Goal: Navigation & Orientation: Find specific page/section

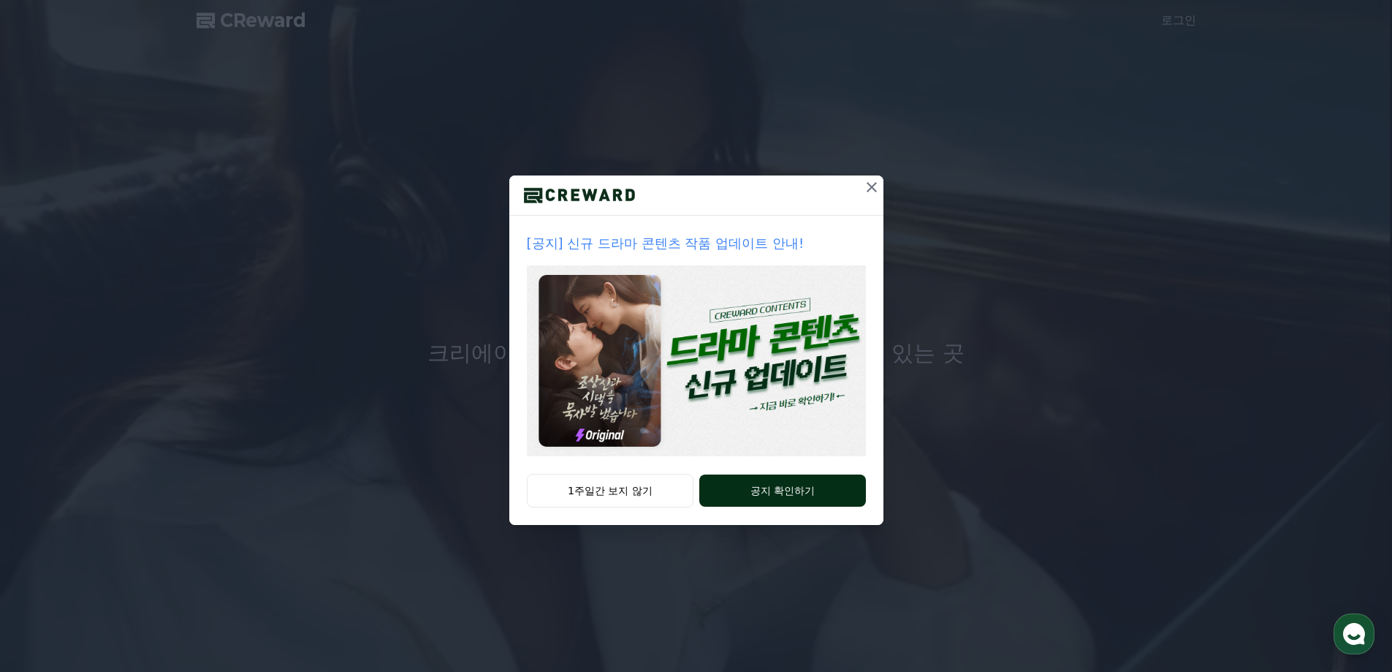
click at [775, 497] on button "공지 확인하기" at bounding box center [782, 490] width 166 height 32
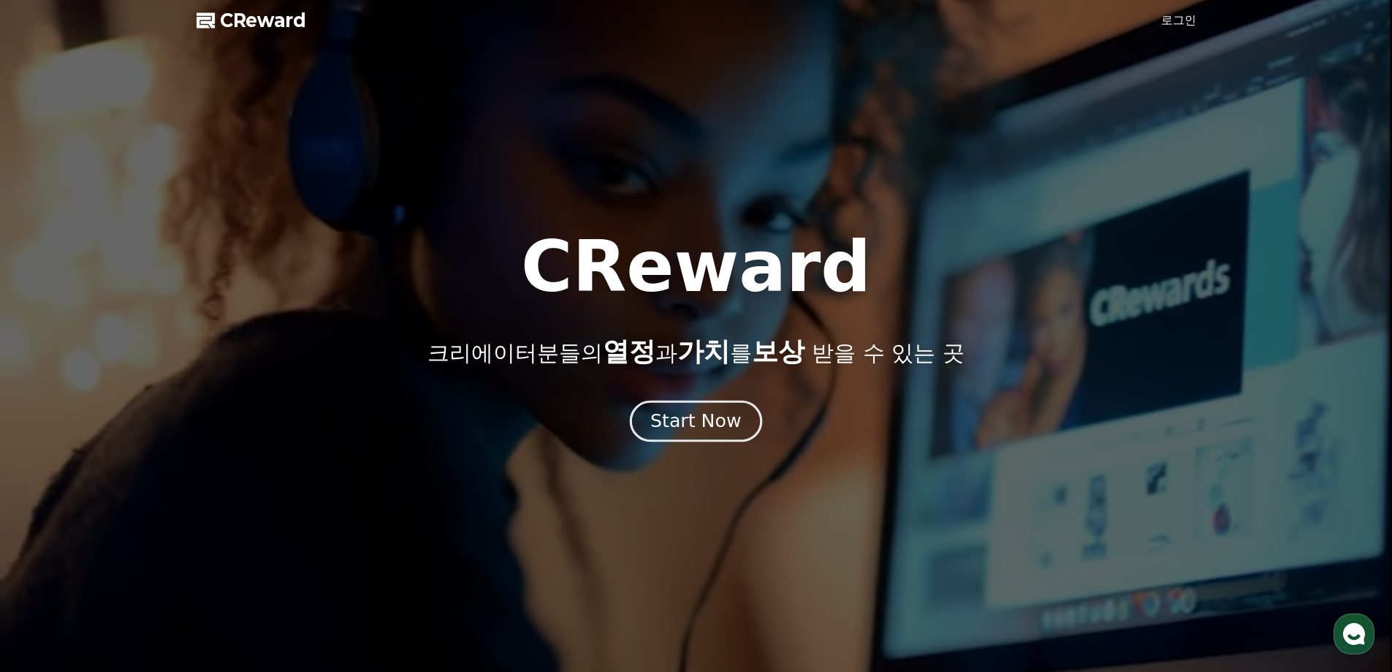
click at [691, 414] on div "Start Now" at bounding box center [695, 420] width 91 height 25
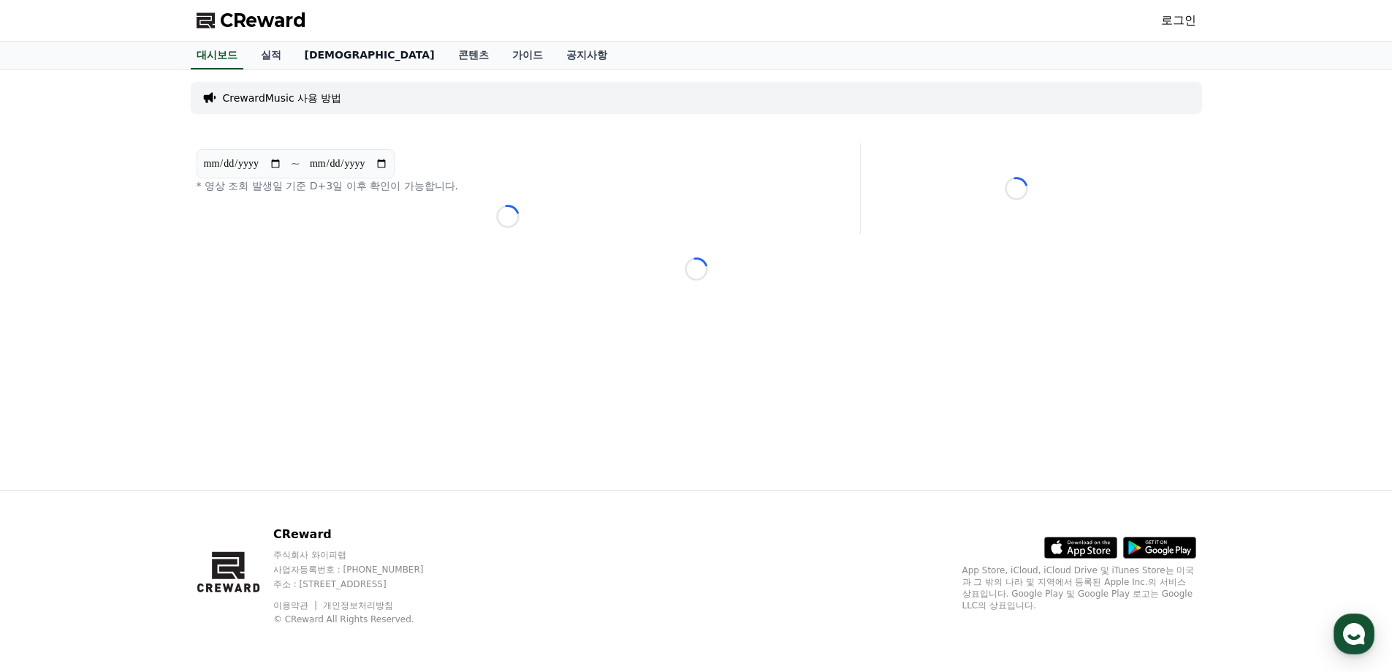
click at [317, 55] on link "[DEMOGRAPHIC_DATA]" at bounding box center [369, 56] width 153 height 28
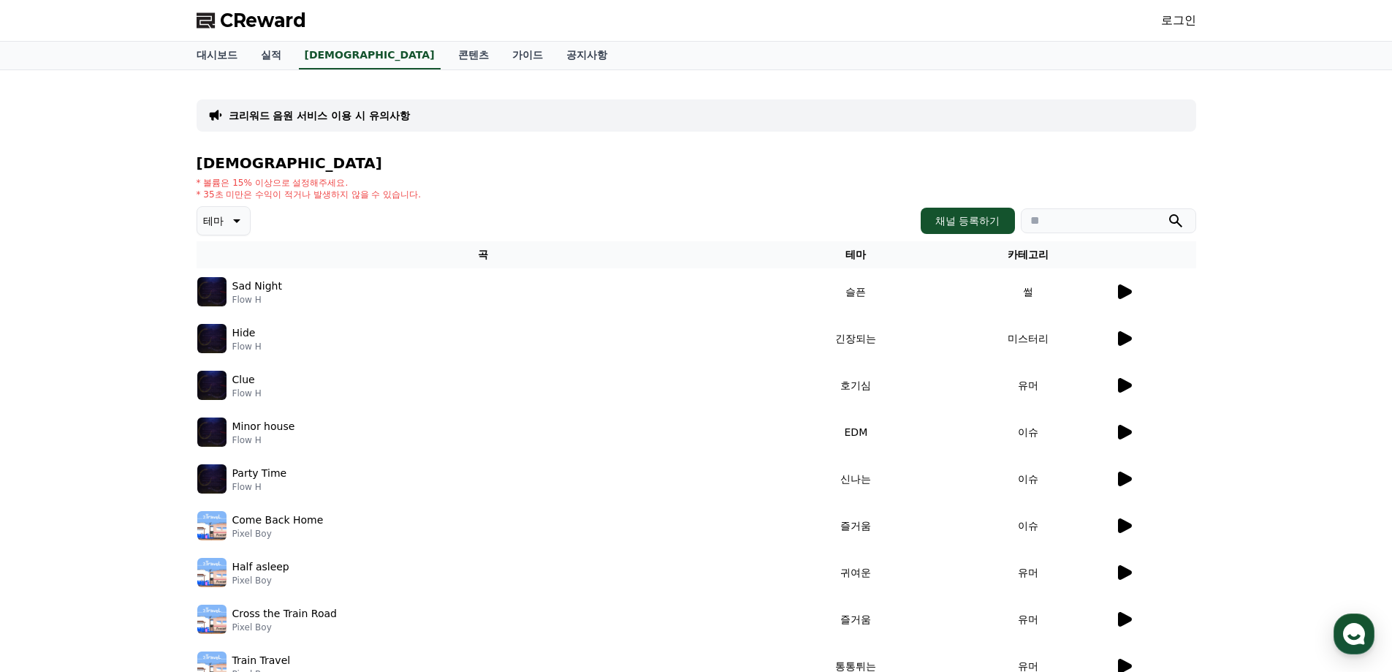
click at [1125, 475] on icon at bounding box center [1125, 478] width 14 height 15
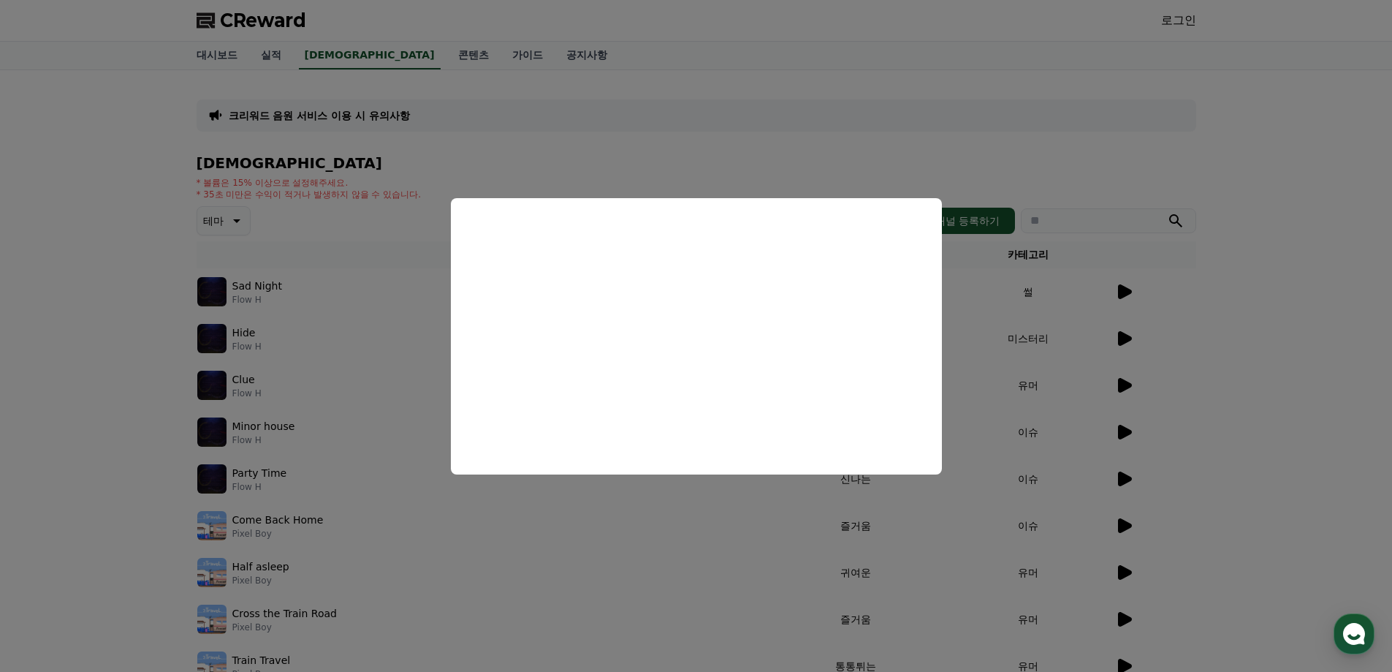
click at [1122, 292] on button "close modal" at bounding box center [696, 336] width 1392 height 672
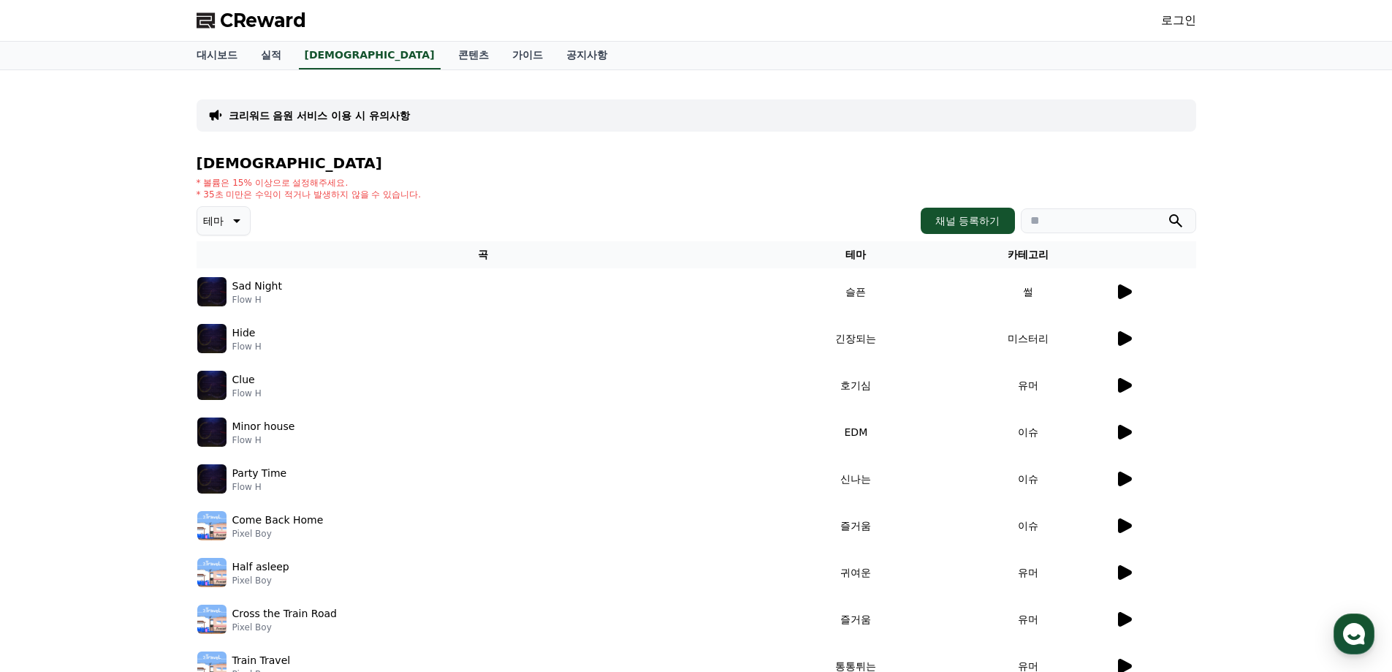
click at [1121, 291] on icon at bounding box center [1125, 291] width 14 height 15
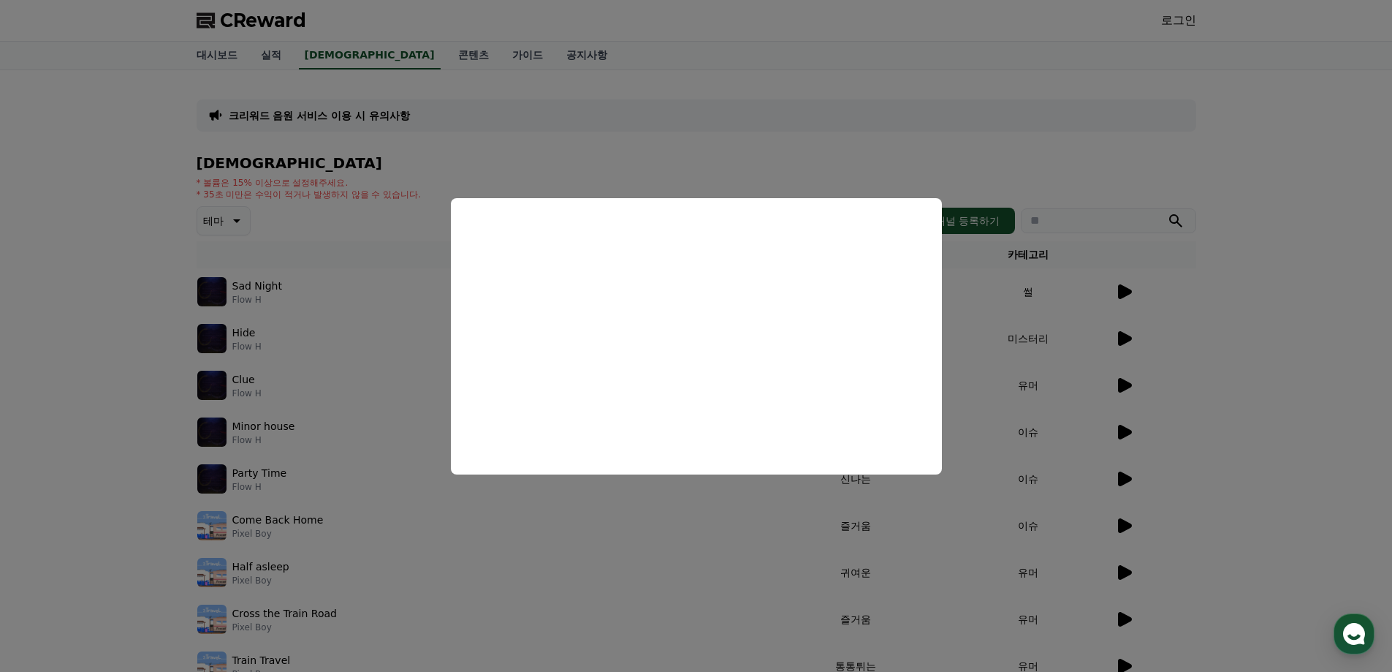
scroll to position [287, 0]
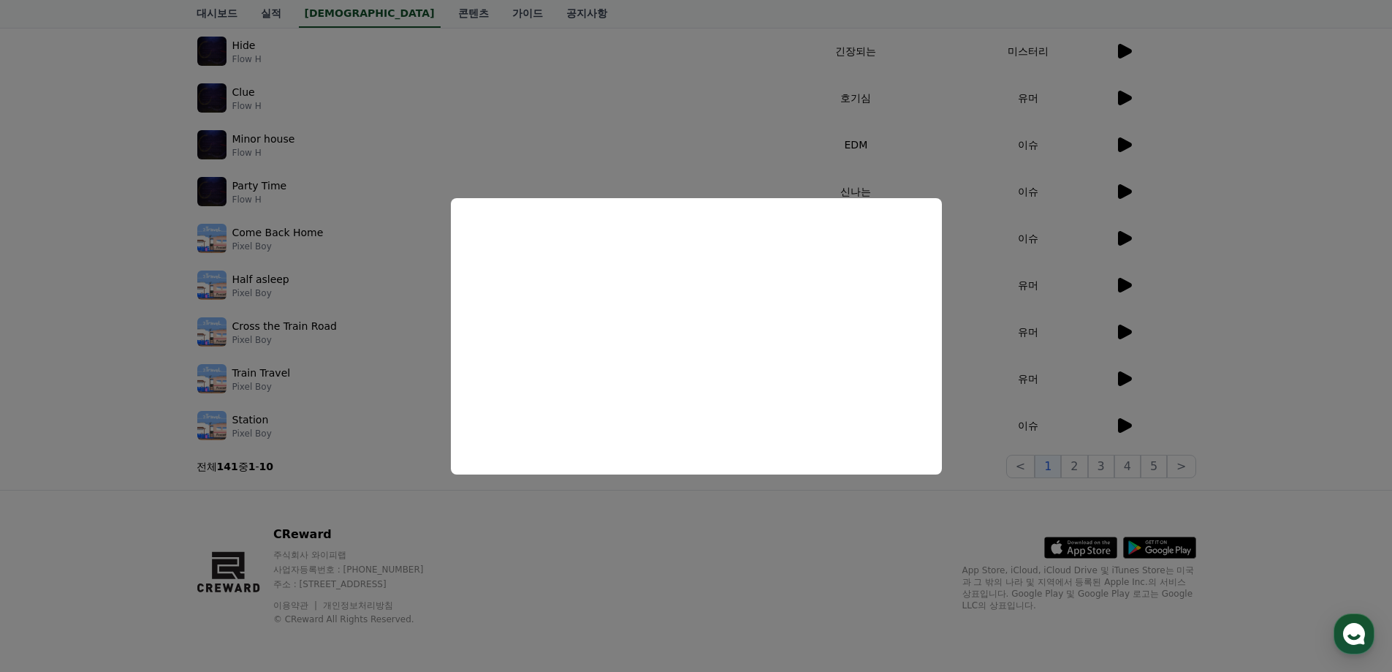
click at [1073, 466] on button "close modal" at bounding box center [696, 336] width 1392 height 672
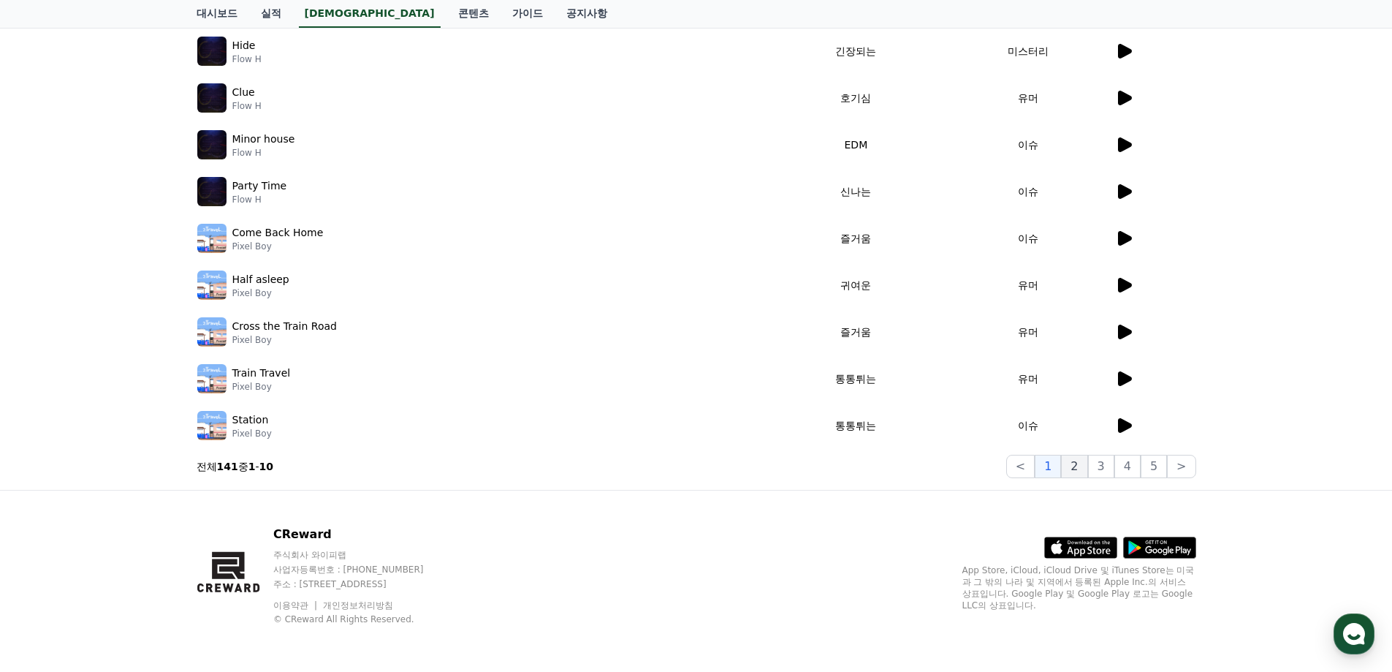
click at [1088, 463] on button "2" at bounding box center [1101, 466] width 26 height 23
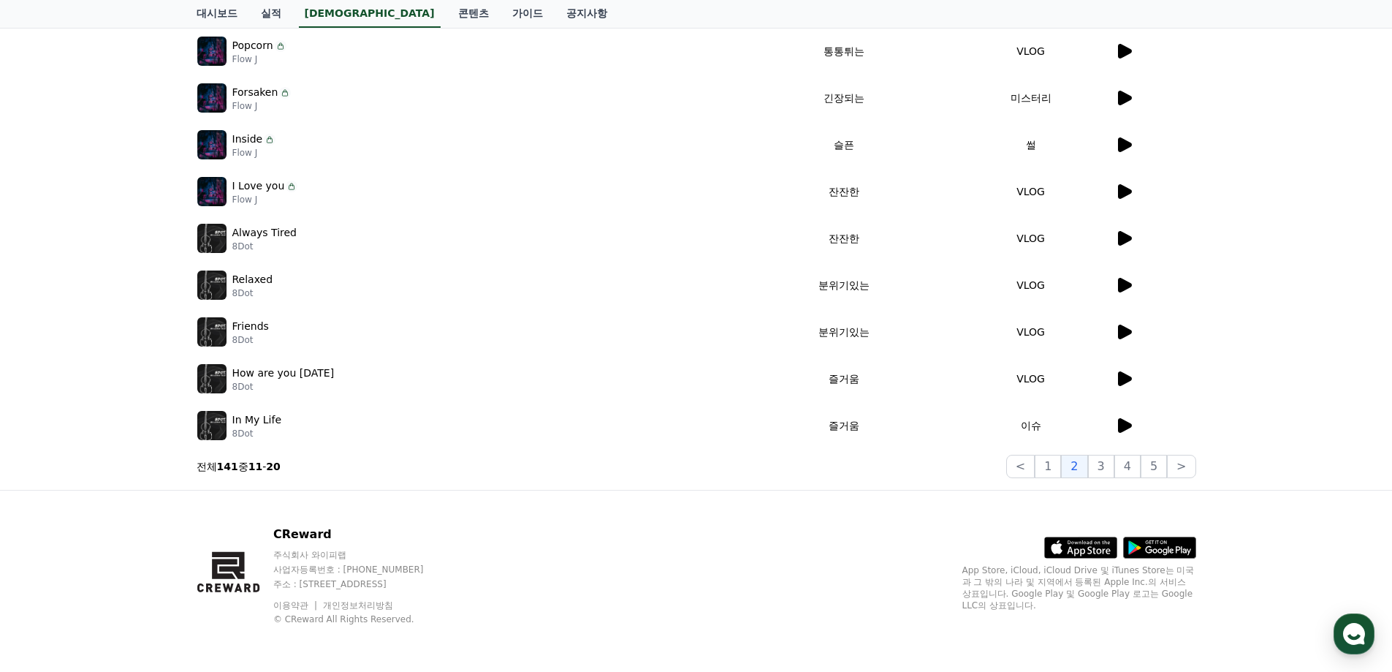
scroll to position [68, 0]
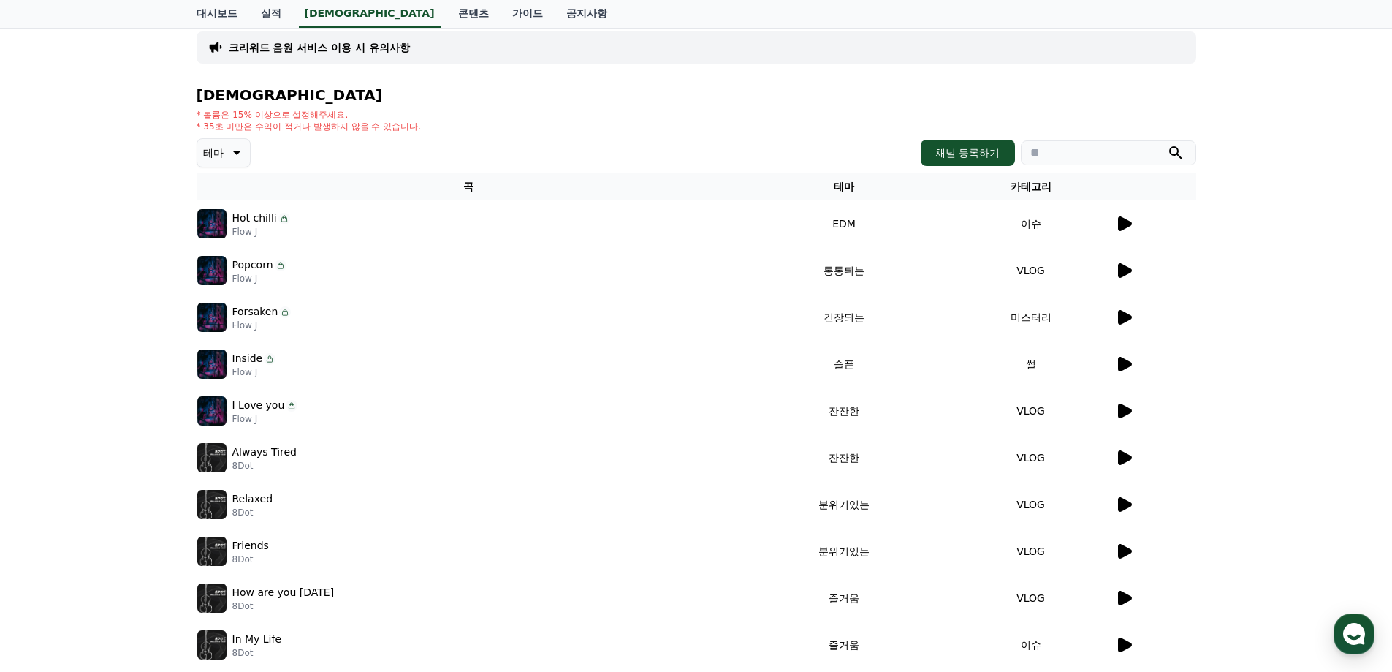
click at [1119, 409] on icon at bounding box center [1125, 410] width 14 height 15
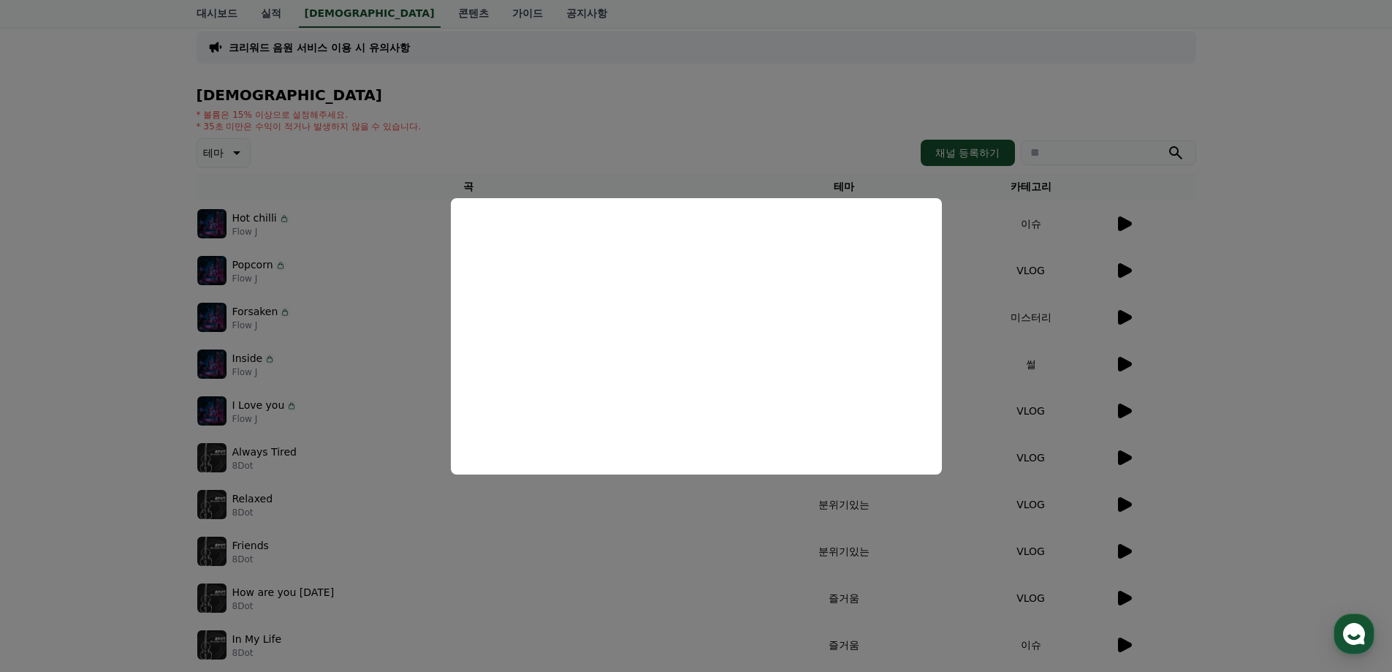
click at [210, 15] on button "close modal" at bounding box center [696, 336] width 1392 height 672
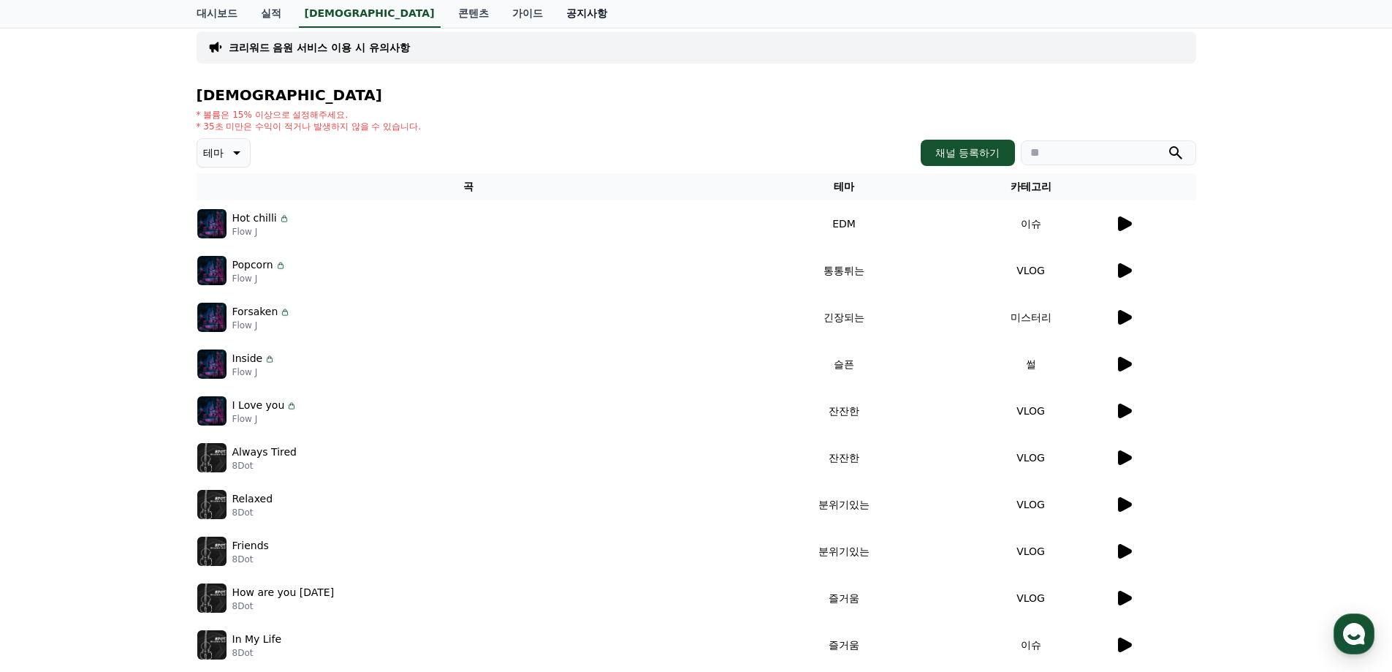
click at [555, 15] on link "공지사항" at bounding box center [587, 14] width 64 height 28
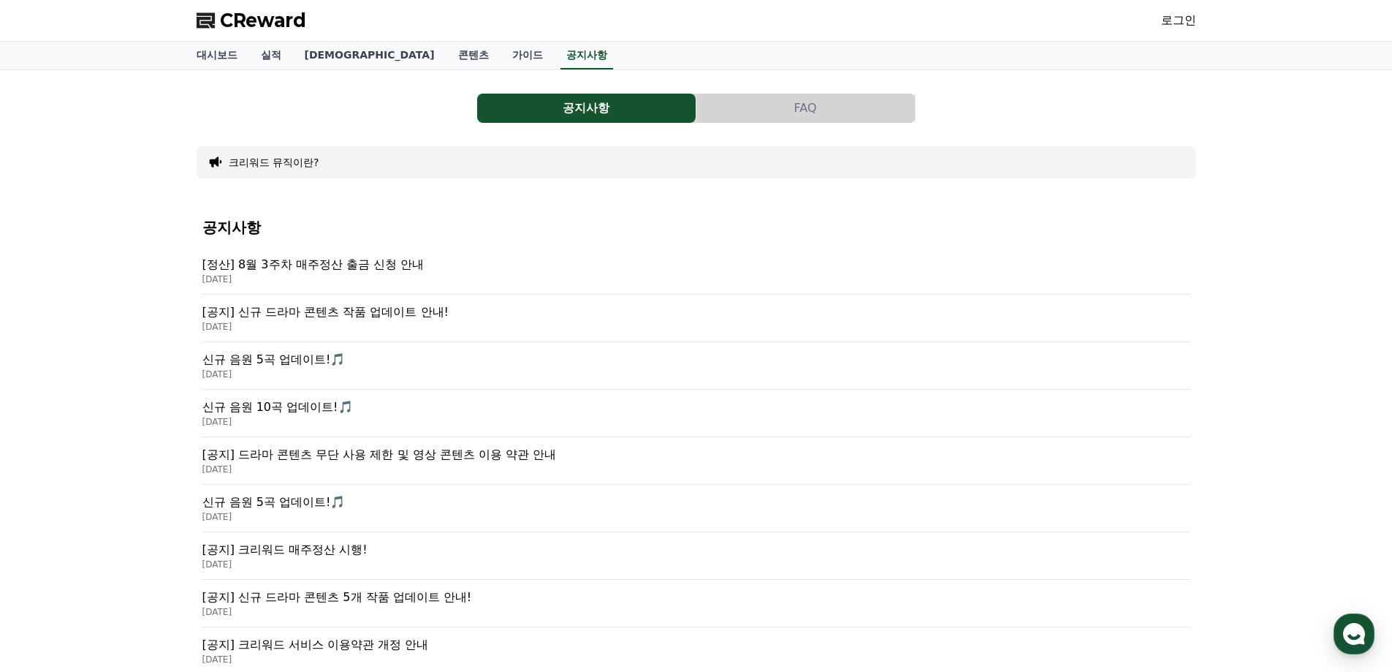
click at [408, 262] on p "[정산] 8월 3주차 매주정산 출금 신청 안내" at bounding box center [696, 265] width 988 height 18
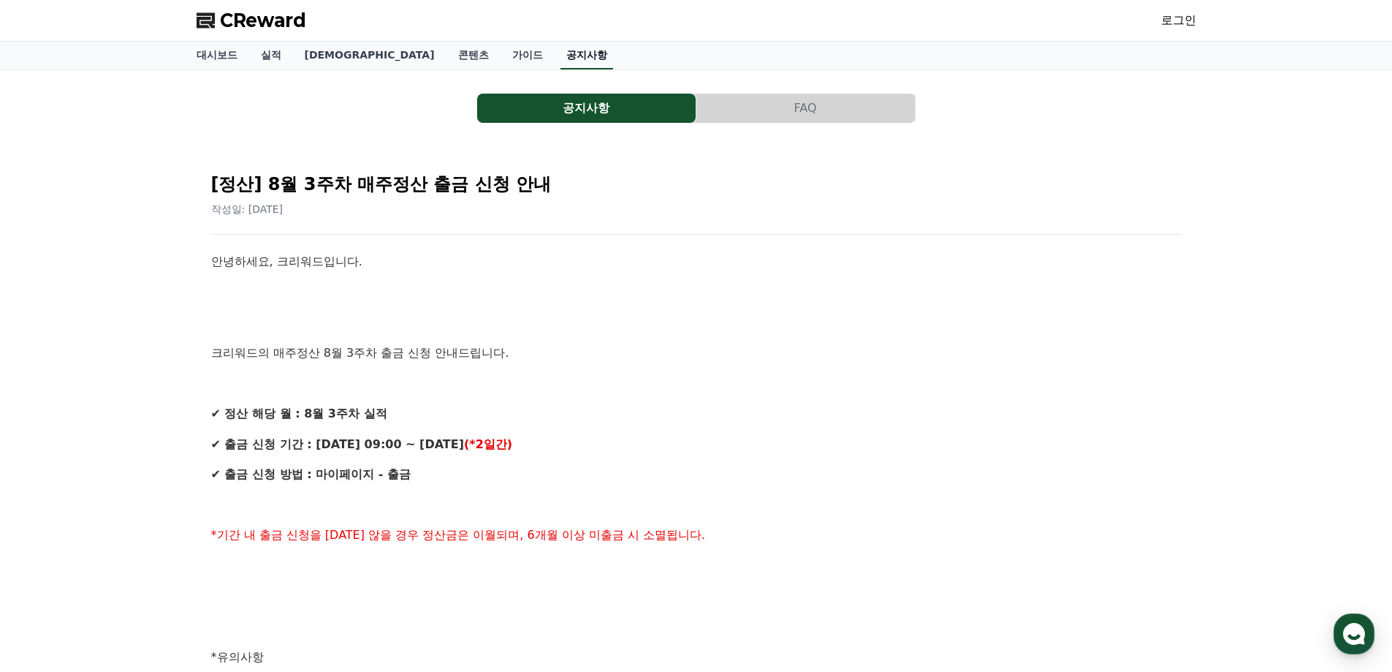
click at [560, 47] on link "공지사항" at bounding box center [586, 56] width 53 height 28
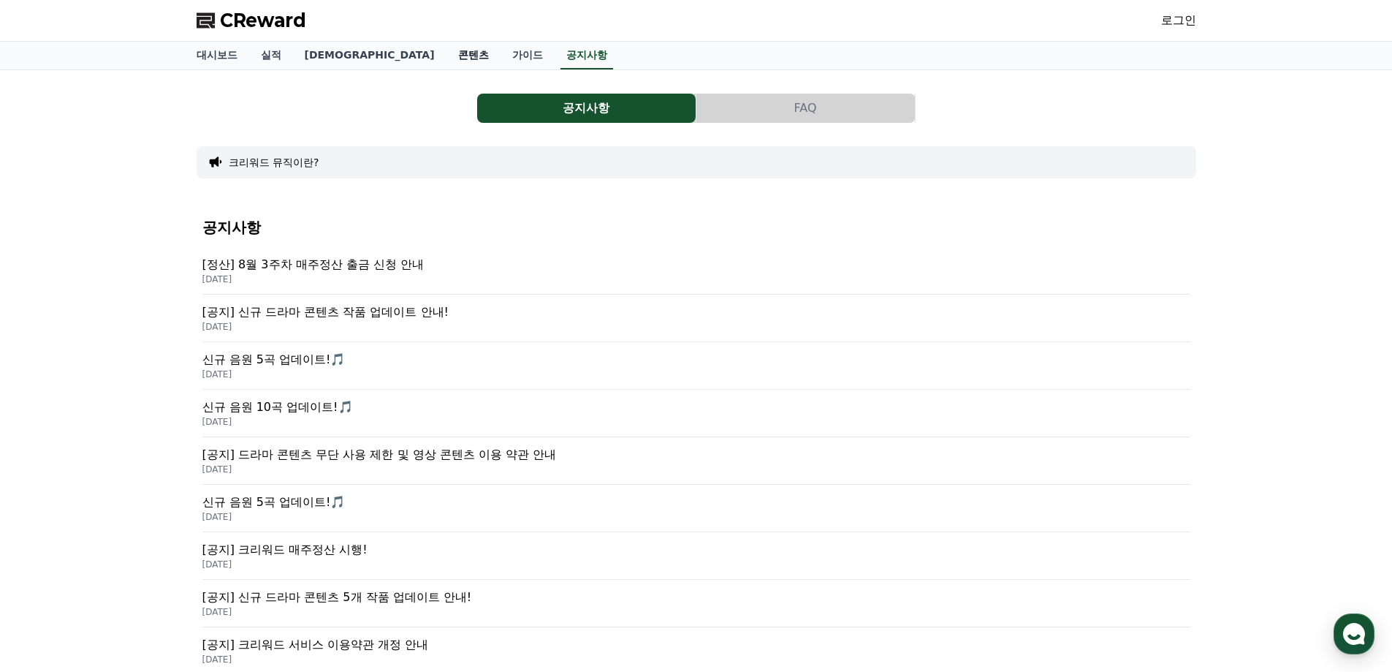
click at [446, 55] on link "콘텐츠" at bounding box center [473, 56] width 54 height 28
click at [267, 48] on link "실적" at bounding box center [271, 56] width 44 height 28
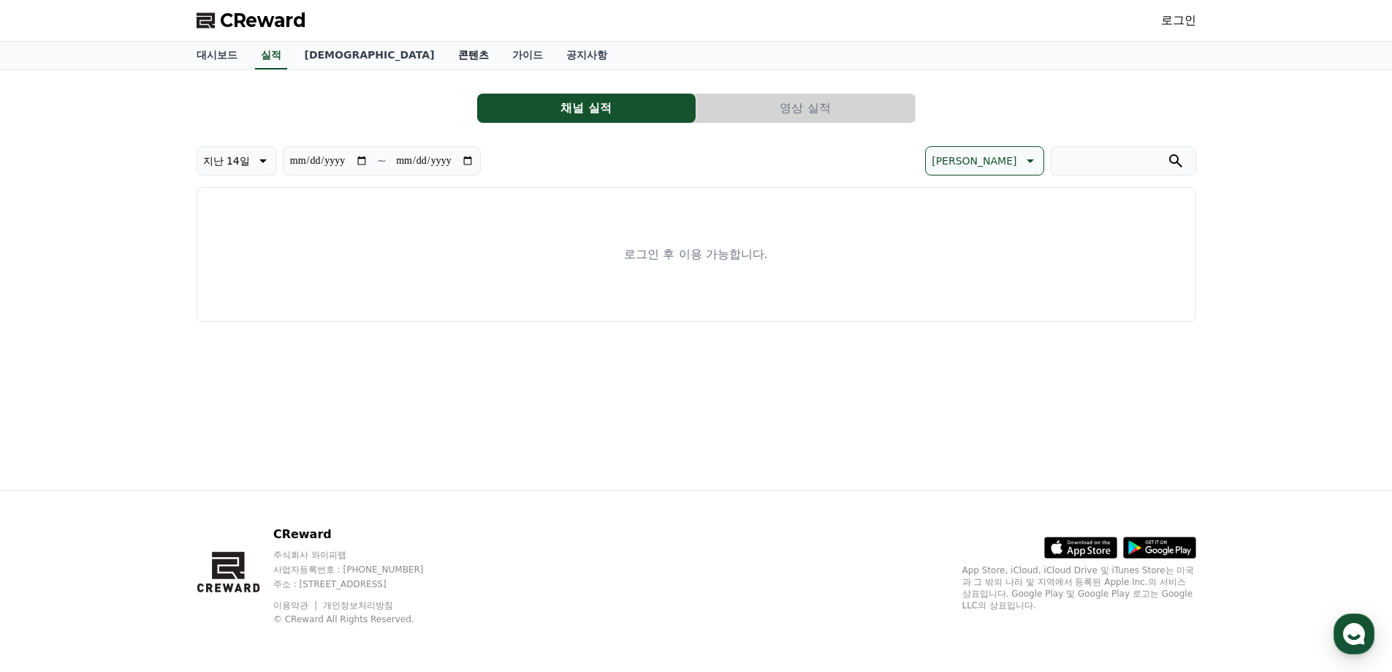
click at [446, 56] on link "콘텐츠" at bounding box center [473, 56] width 54 height 28
click at [555, 56] on link "공지사항" at bounding box center [587, 56] width 64 height 28
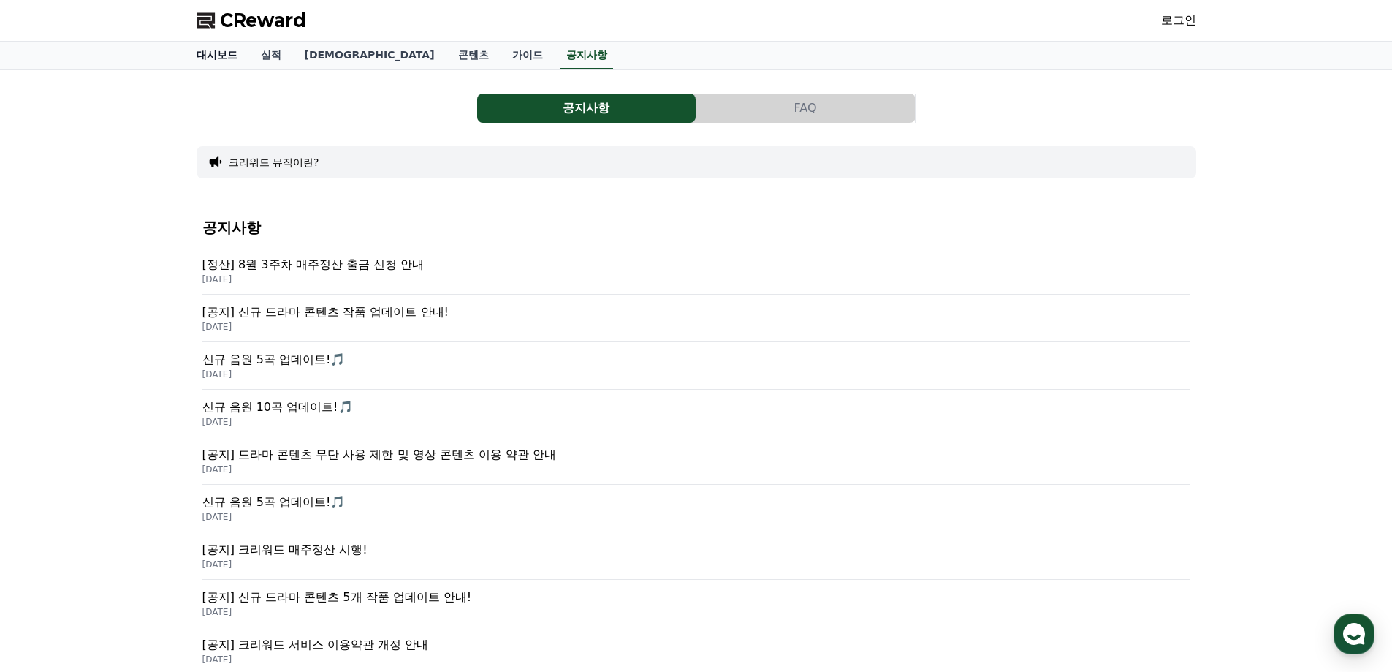
click at [219, 53] on link "대시보드" at bounding box center [217, 56] width 64 height 28
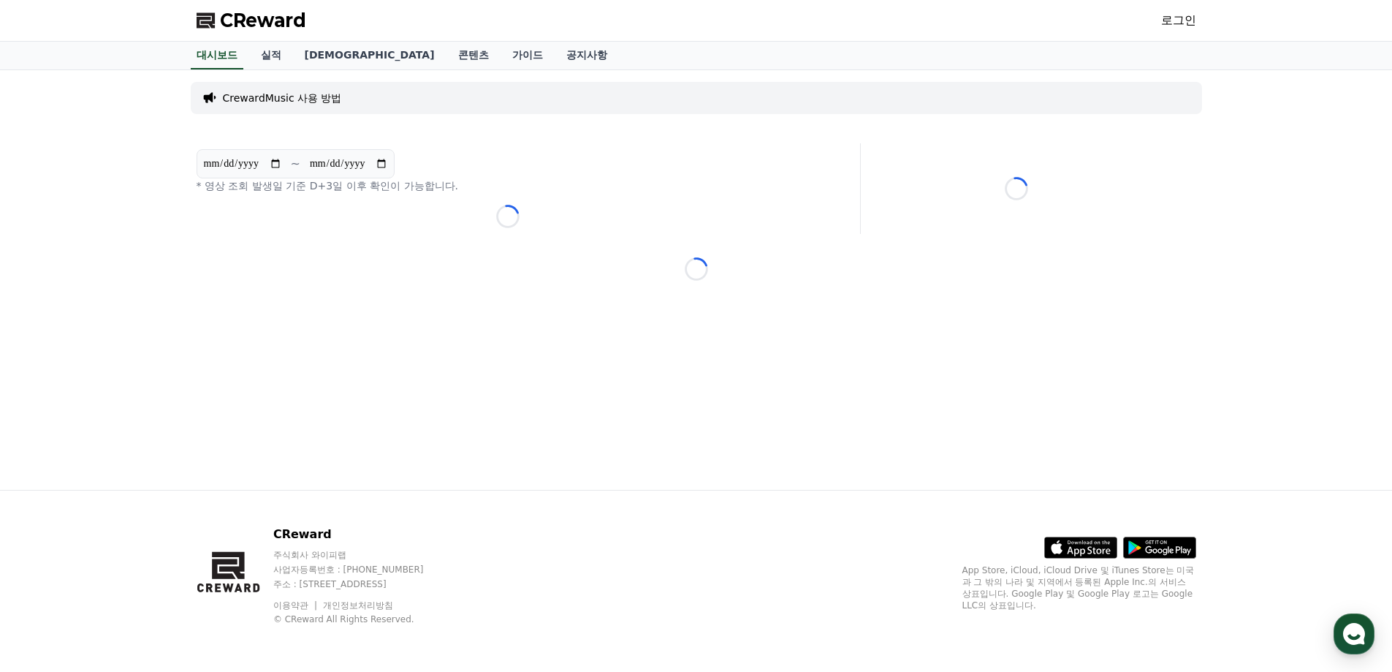
click at [274, 27] on span "CReward" at bounding box center [263, 20] width 86 height 23
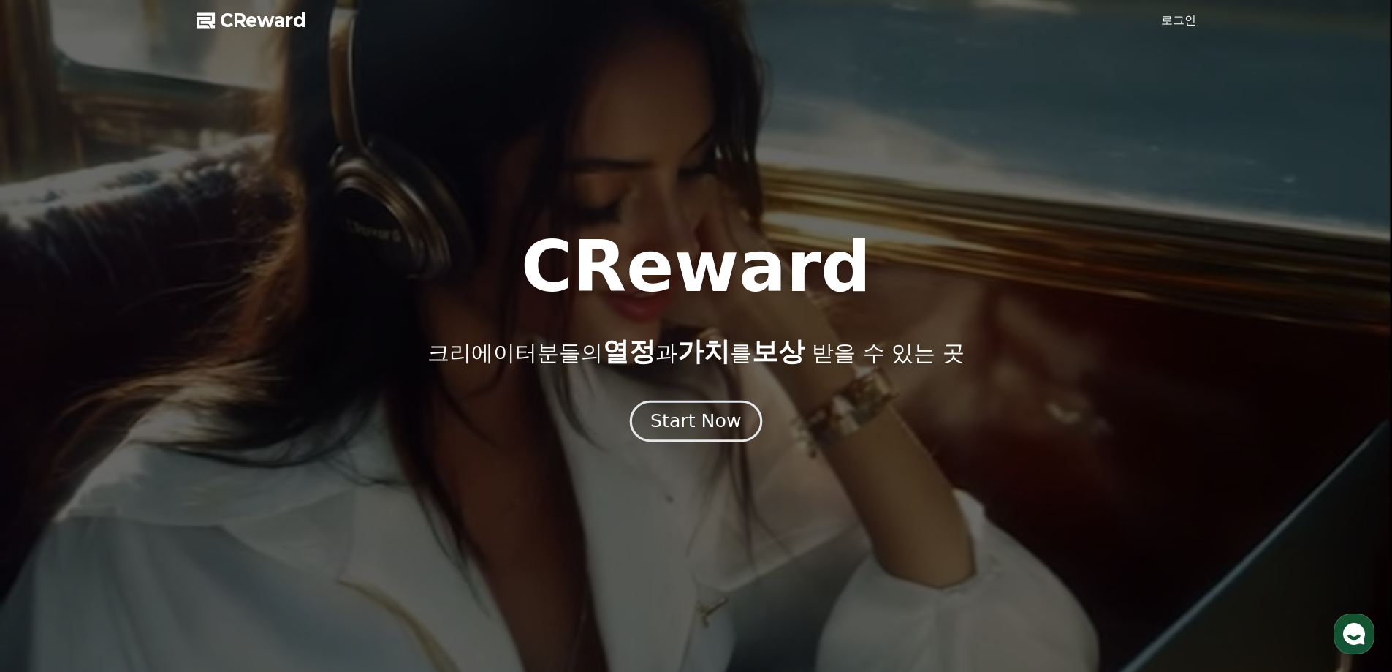
click at [678, 425] on div "Start Now" at bounding box center [695, 420] width 91 height 25
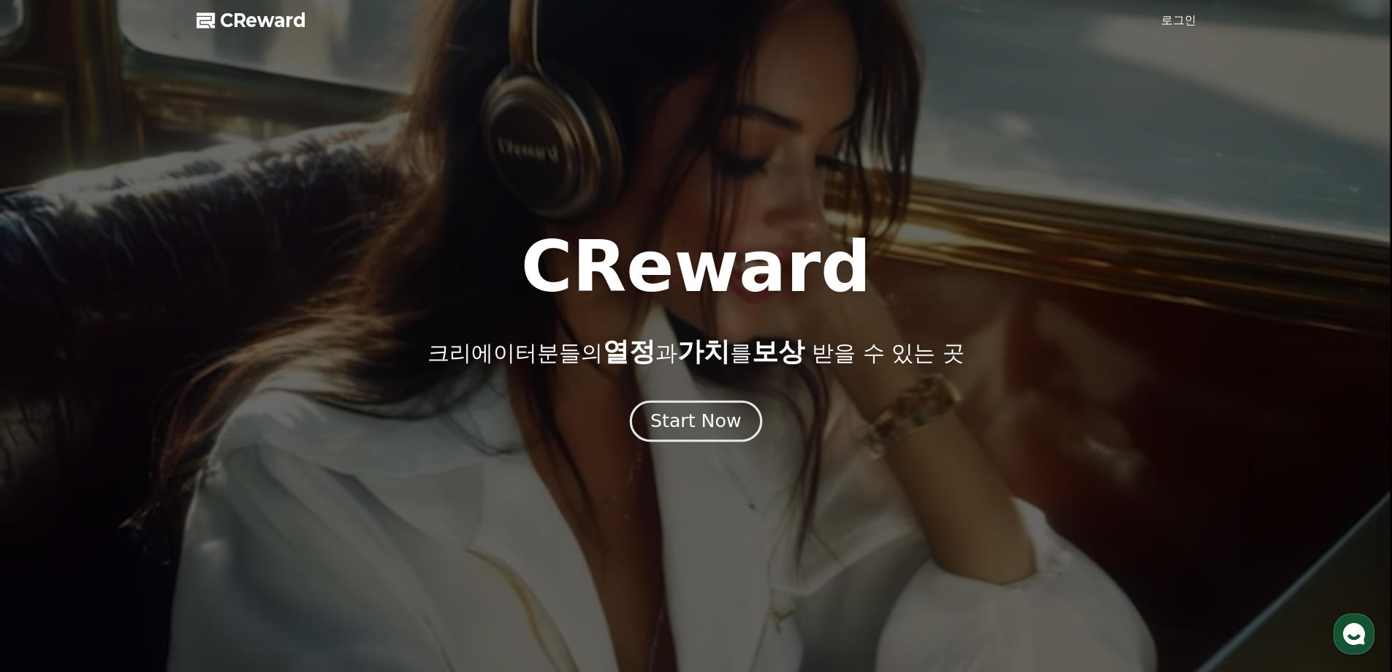
click at [691, 417] on div "Start Now" at bounding box center [695, 420] width 91 height 25
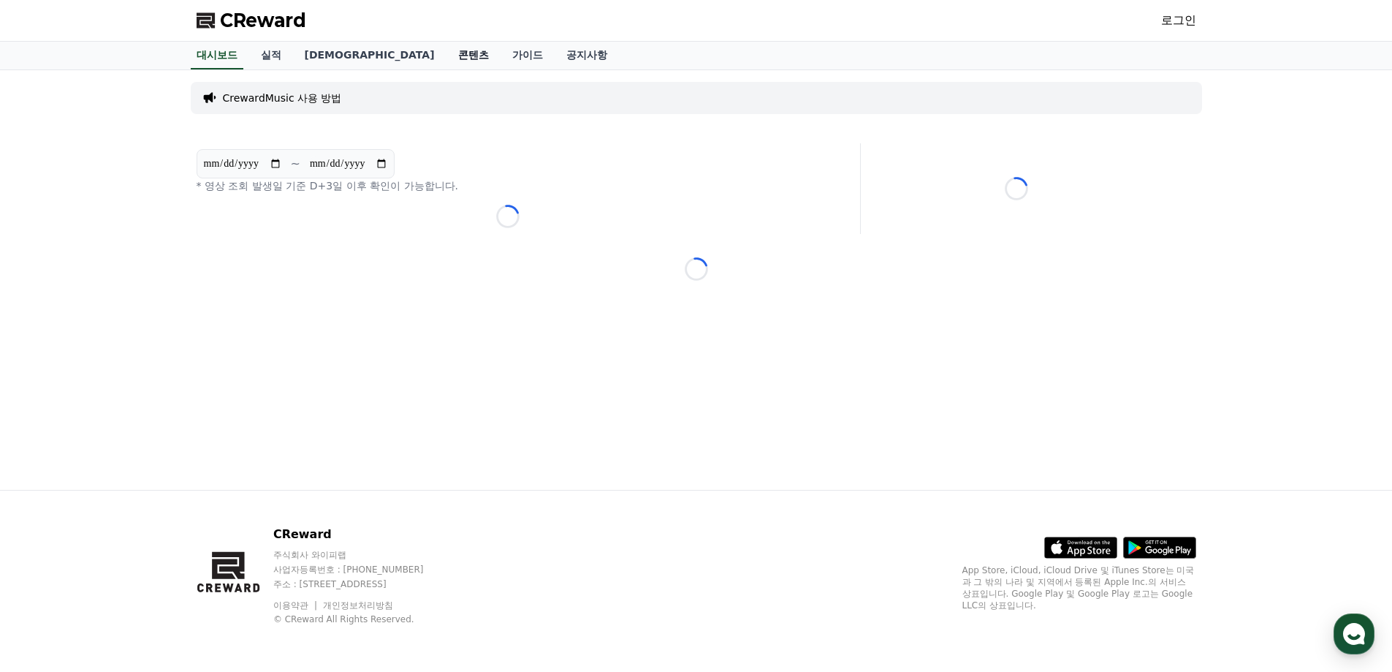
click at [446, 58] on link "콘텐츠" at bounding box center [473, 56] width 54 height 28
click at [452, 58] on link "콘텐츠" at bounding box center [473, 56] width 42 height 28
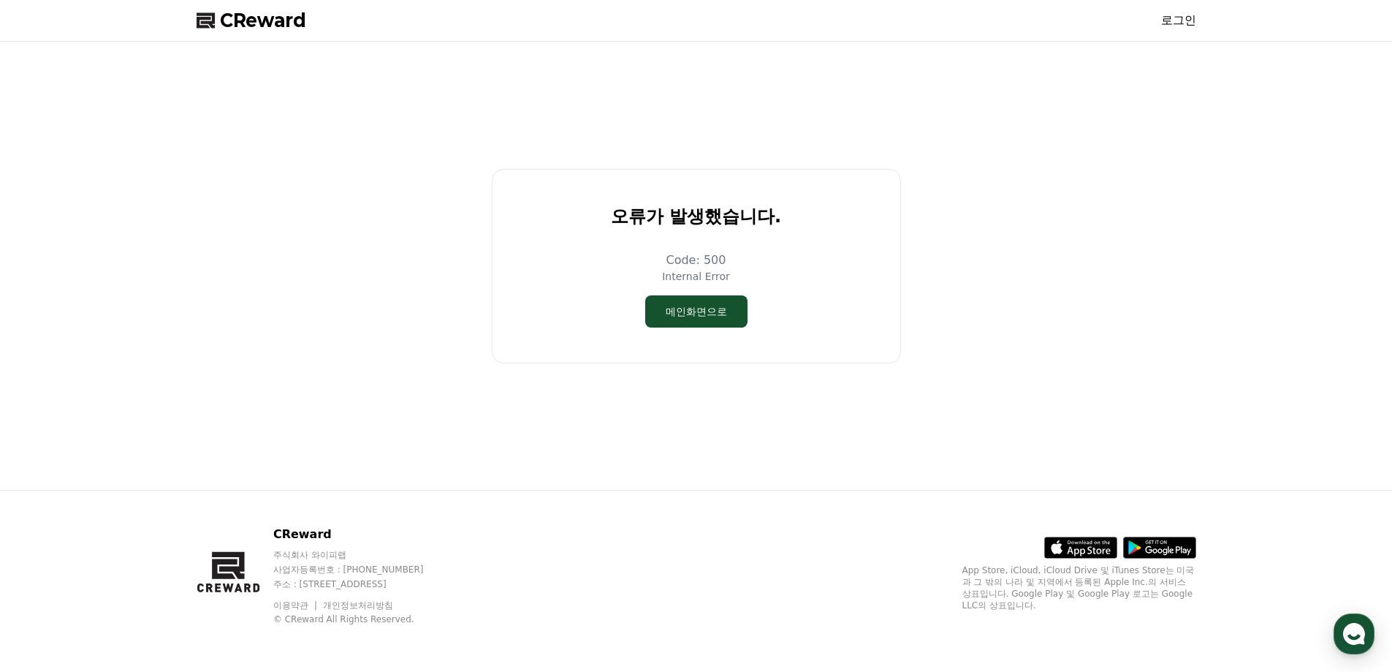
click at [411, 210] on div "오류가 발생했습니다. Code: 500 Internal Error 메인화면으로" at bounding box center [696, 265] width 1011 height 436
